Goal: Transaction & Acquisition: Purchase product/service

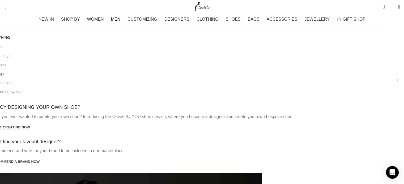
click at [120, 19] on span "MEN" at bounding box center [116, 19] width 10 height 5
click at [52, 65] on link "All shoes" at bounding box center [187, 64] width 392 height 9
